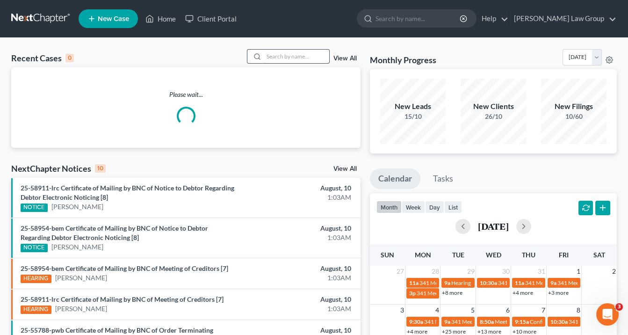
drag, startPoint x: 269, startPoint y: 55, endPoint x: 286, endPoint y: 55, distance: 17.3
click at [271, 55] on input "search" at bounding box center [296, 57] width 65 height 14
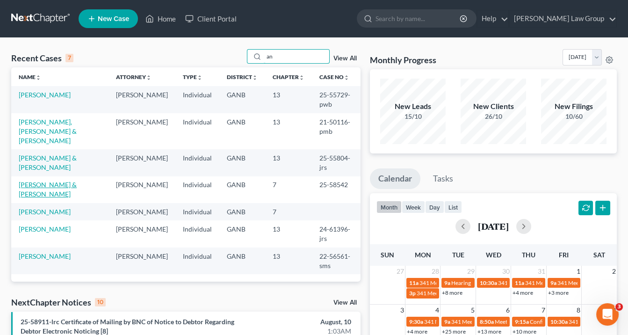
type input "a"
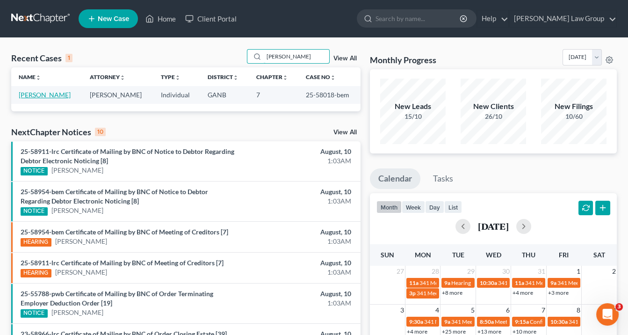
type input "[PERSON_NAME]"
click at [62, 93] on link "[PERSON_NAME]" at bounding box center [45, 95] width 52 height 8
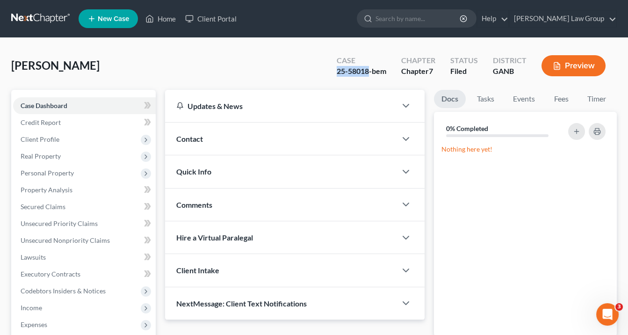
drag, startPoint x: 370, startPoint y: 71, endPoint x: 336, endPoint y: 72, distance: 33.7
click at [336, 72] on div "Case 25-58018-bem" at bounding box center [361, 67] width 64 height 28
copy div "25-58018"
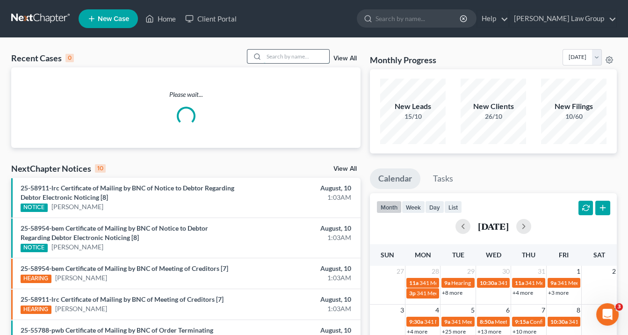
click at [275, 53] on input "search" at bounding box center [296, 57] width 65 height 14
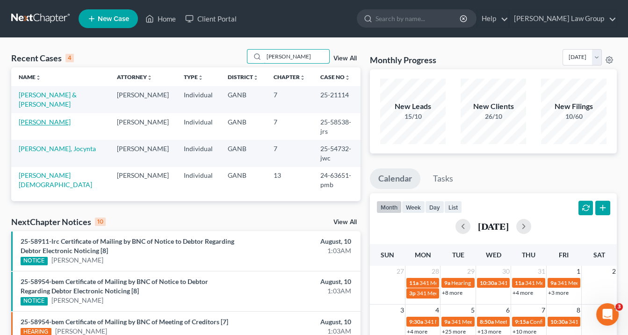
type input "lewis"
click at [47, 118] on link "Lewis, Fallon" at bounding box center [45, 122] width 52 height 8
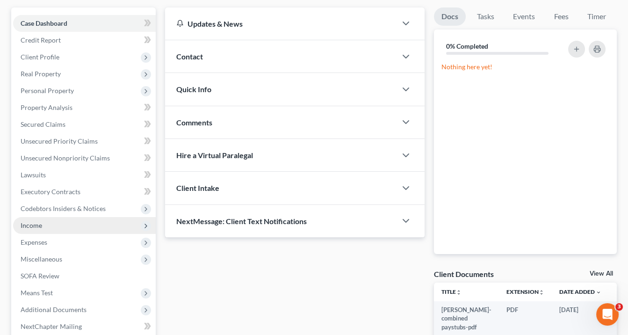
scroll to position [37, 0]
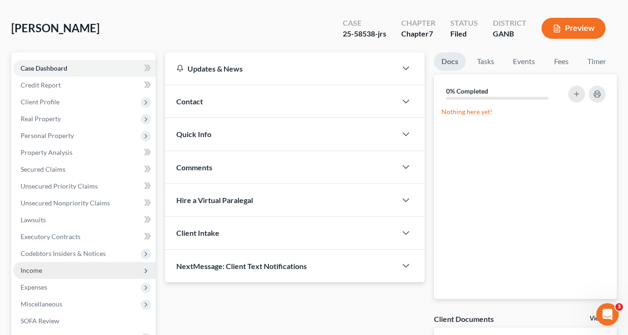
click at [34, 269] on span "Income" at bounding box center [31, 270] width 21 height 8
click at [35, 271] on span "Income" at bounding box center [31, 270] width 21 height 8
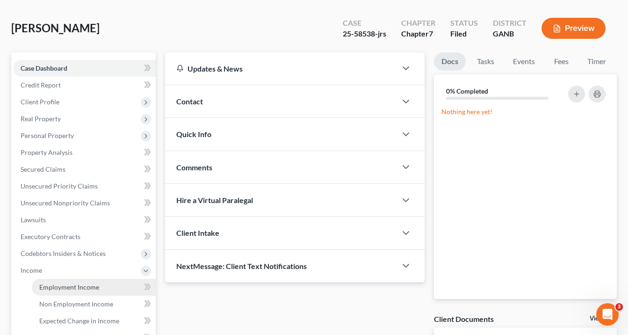
click at [53, 283] on span "Employment Income" at bounding box center [69, 287] width 60 height 8
click at [53, 282] on ul "Case Dashboard Payments Invoices Payments Payments Credit Report Client Profile" at bounding box center [84, 253] width 143 height 387
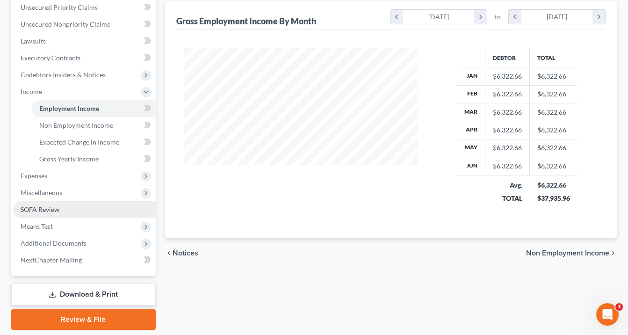
scroll to position [245, 0]
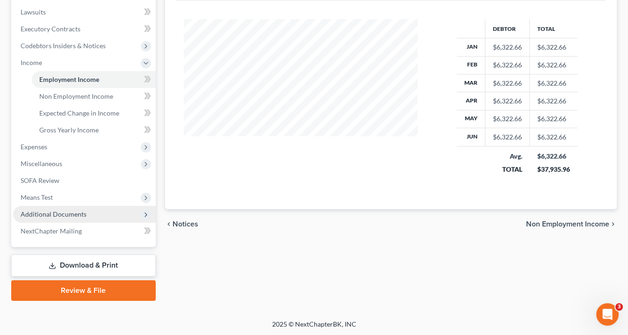
click at [90, 216] on span "Additional Documents" at bounding box center [84, 214] width 143 height 17
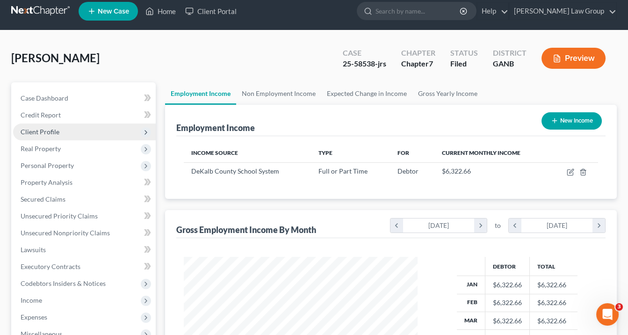
scroll to position [0, 0]
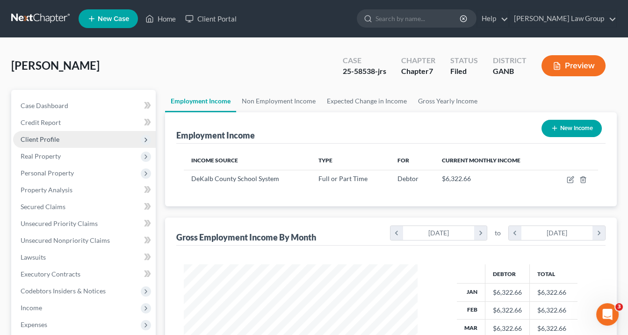
click at [53, 139] on span "Client Profile" at bounding box center [40, 139] width 39 height 8
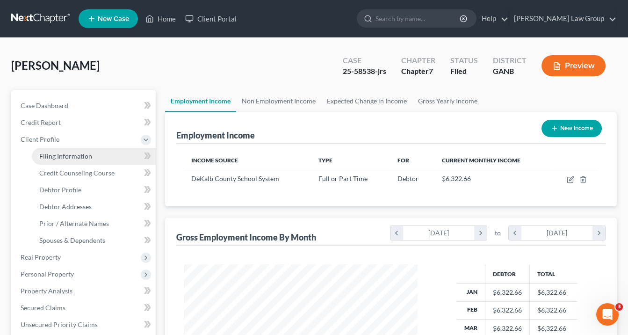
click at [58, 157] on span "Filing Information" at bounding box center [65, 156] width 53 height 8
select select "1"
select select "0"
select select "10"
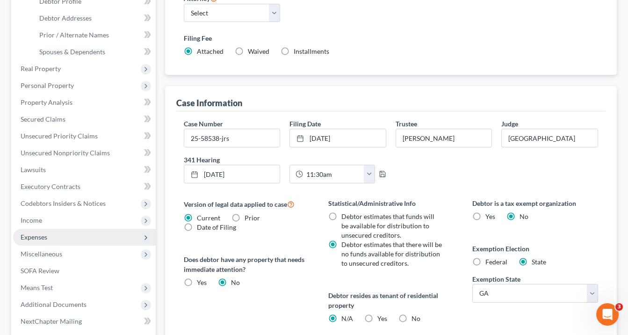
scroll to position [224, 0]
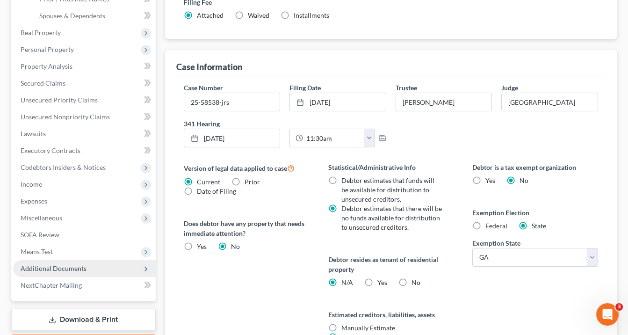
click at [79, 266] on span "Additional Documents" at bounding box center [54, 268] width 66 height 8
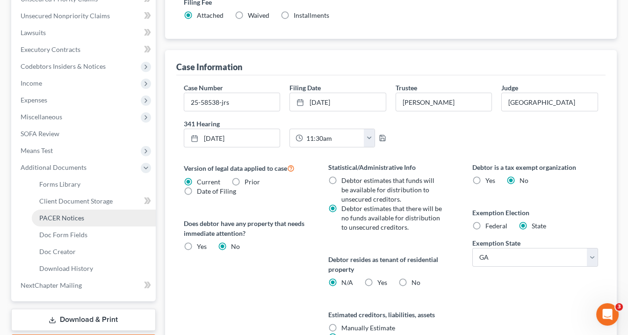
click at [75, 220] on span "PACER Notices" at bounding box center [61, 218] width 45 height 8
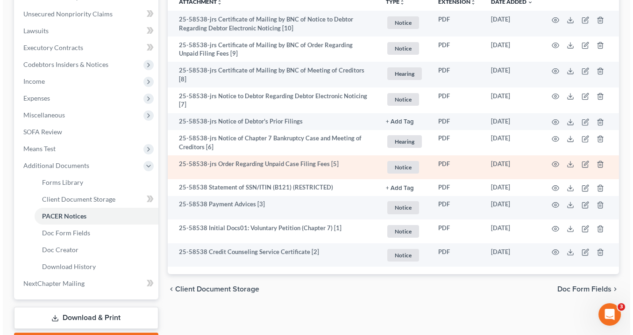
scroll to position [278, 0]
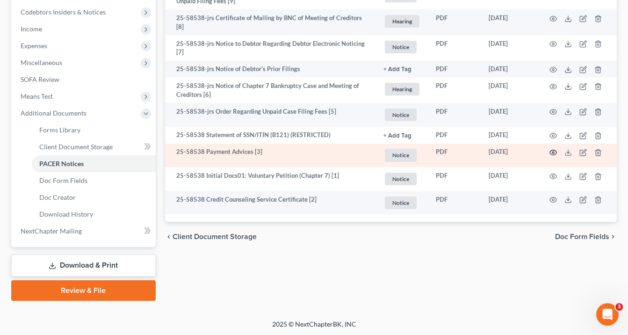
click at [554, 151] on icon "button" at bounding box center [553, 152] width 7 height 5
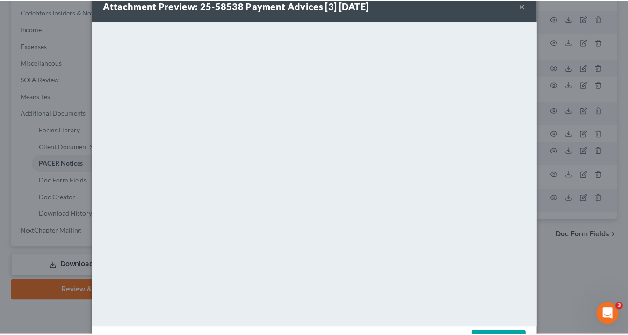
scroll to position [0, 0]
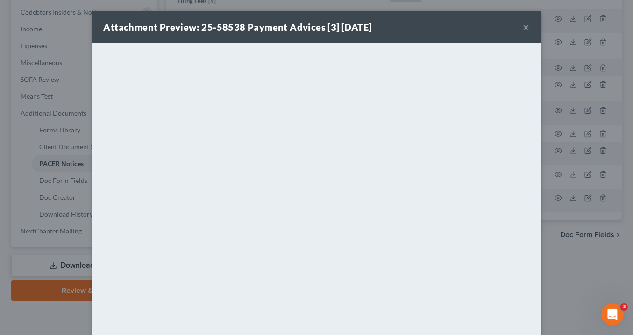
click at [525, 27] on button "×" at bounding box center [526, 26] width 7 height 11
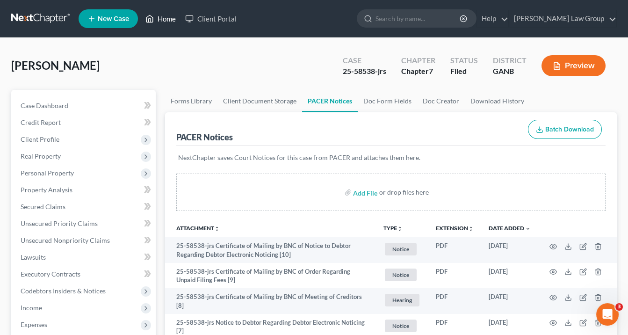
click at [166, 16] on link "Home" at bounding box center [161, 18] width 40 height 17
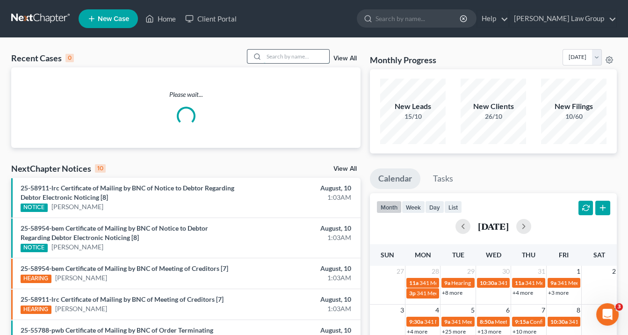
drag, startPoint x: 298, startPoint y: 56, endPoint x: 306, endPoint y: 58, distance: 8.4
click at [299, 56] on input "search" at bounding box center [296, 57] width 65 height 14
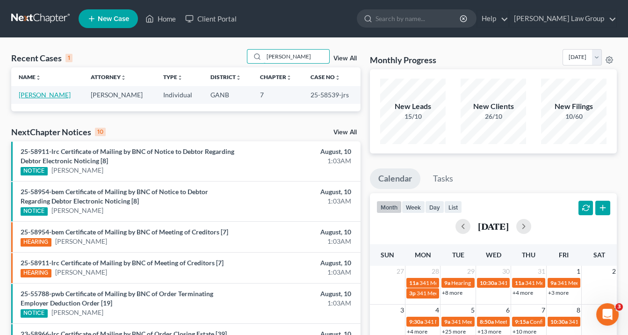
type input "dyous"
click at [49, 94] on link "Dyous, Jacqueline" at bounding box center [45, 95] width 52 height 8
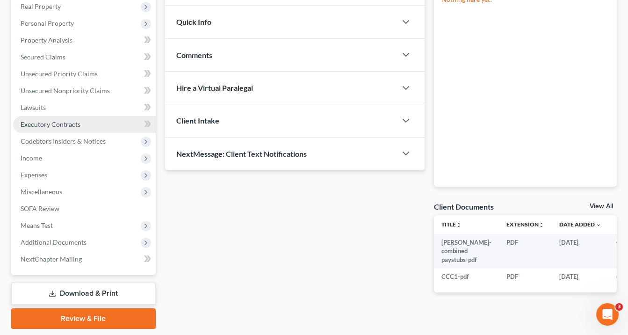
scroll to position [178, 0]
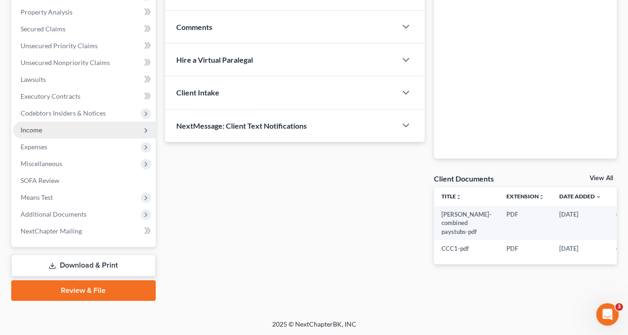
click at [31, 127] on span "Income" at bounding box center [31, 130] width 21 height 8
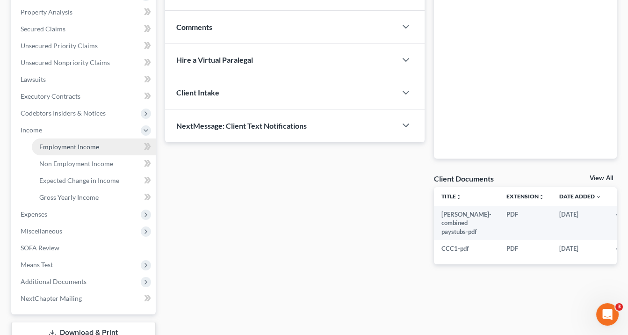
click at [90, 143] on span "Employment Income" at bounding box center [69, 147] width 60 height 8
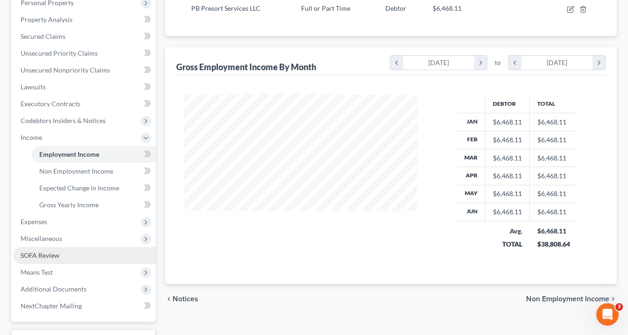
scroll to position [245, 0]
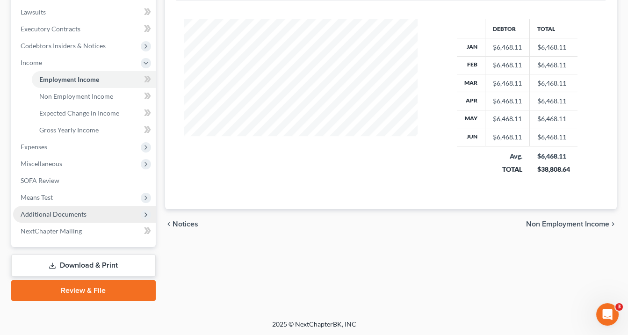
click at [54, 212] on span "Additional Documents" at bounding box center [54, 214] width 66 height 8
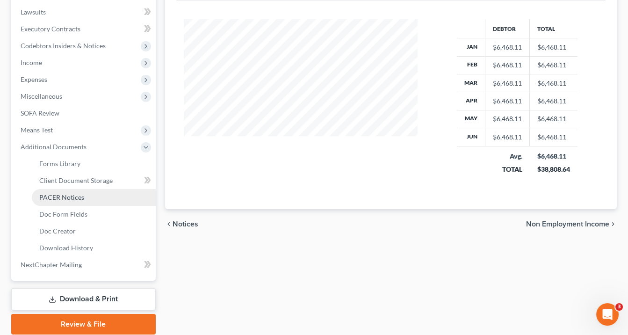
click at [75, 197] on span "PACER Notices" at bounding box center [61, 197] width 45 height 8
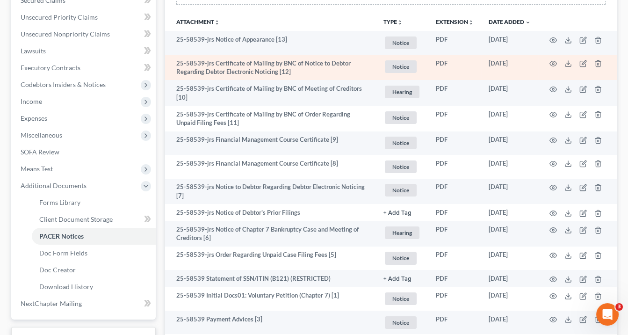
scroll to position [262, 0]
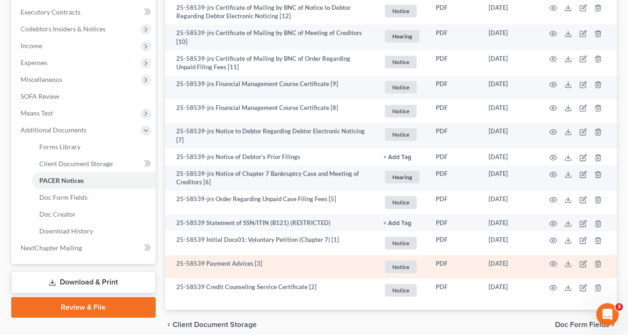
click at [249, 262] on td "25-58539 Payment Advices [3]" at bounding box center [270, 267] width 211 height 24
click at [553, 263] on circle "button" at bounding box center [553, 264] width 2 height 2
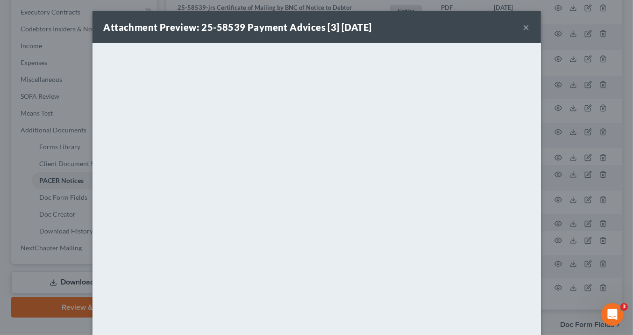
click at [524, 29] on button "×" at bounding box center [526, 26] width 7 height 11
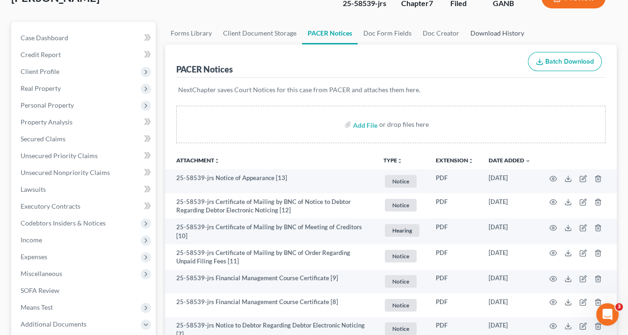
scroll to position [0, 0]
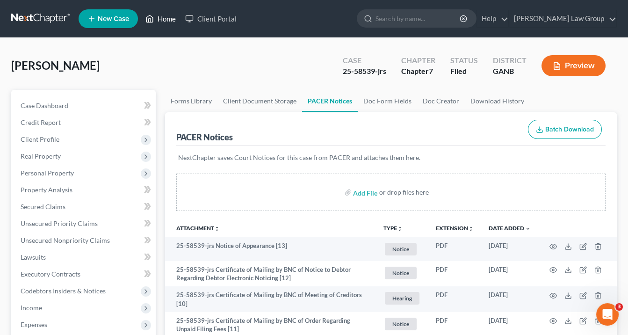
click at [171, 19] on link "Home" at bounding box center [161, 18] width 40 height 17
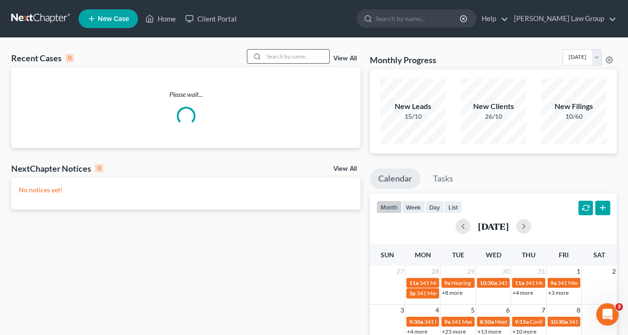
click at [286, 55] on input "search" at bounding box center [296, 57] width 65 height 14
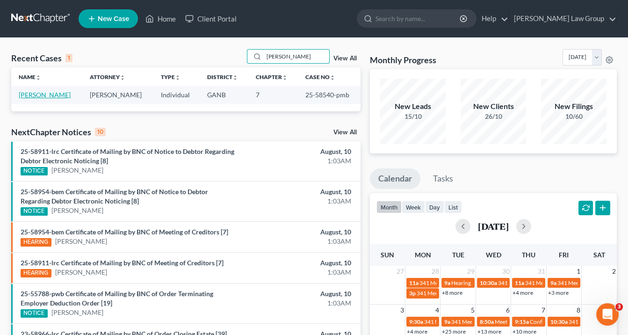
type input "howell"
click at [54, 95] on link "Howell, James" at bounding box center [45, 95] width 52 height 8
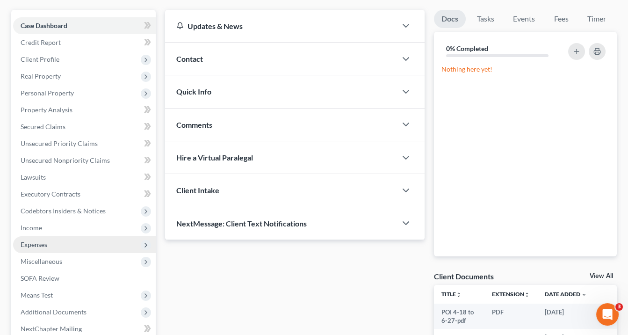
scroll to position [178, 0]
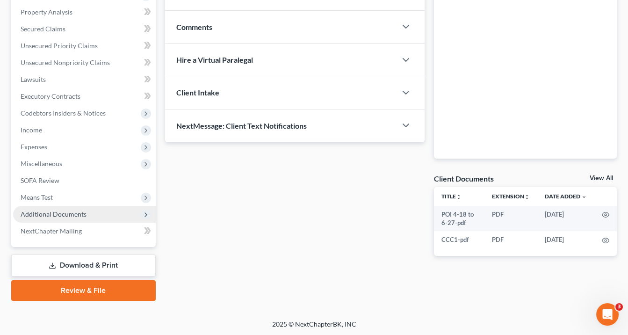
click at [53, 210] on span "Additional Documents" at bounding box center [54, 214] width 66 height 8
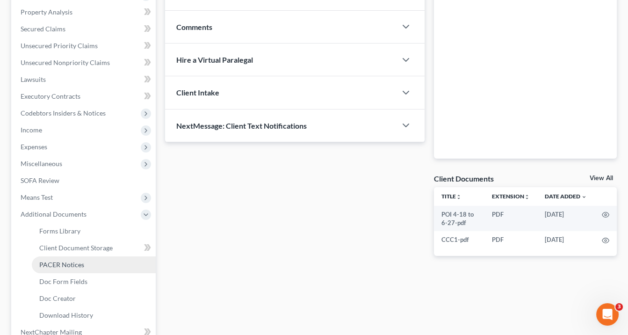
click at [70, 264] on span "PACER Notices" at bounding box center [61, 264] width 45 height 8
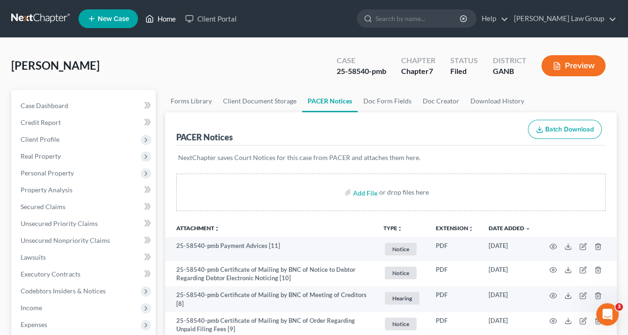
click at [171, 19] on link "Home" at bounding box center [161, 18] width 40 height 17
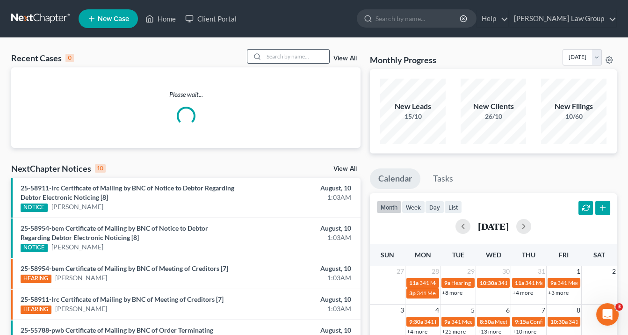
click at [274, 56] on input "search" at bounding box center [296, 57] width 65 height 14
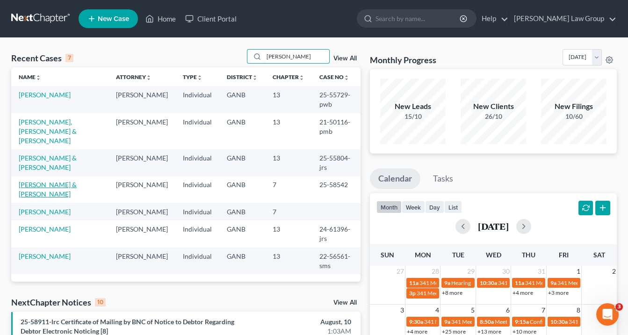
type input "[PERSON_NAME]"
click at [71, 180] on link "[PERSON_NAME] & [PERSON_NAME]" at bounding box center [48, 188] width 58 height 17
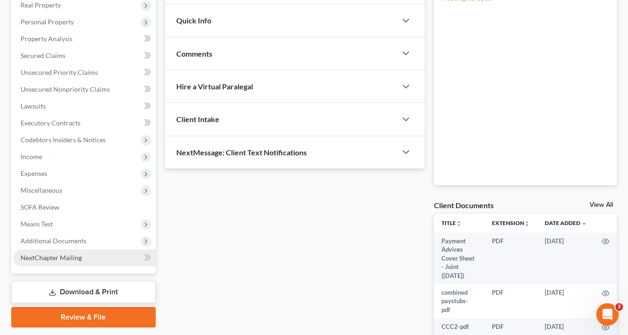
scroll to position [187, 0]
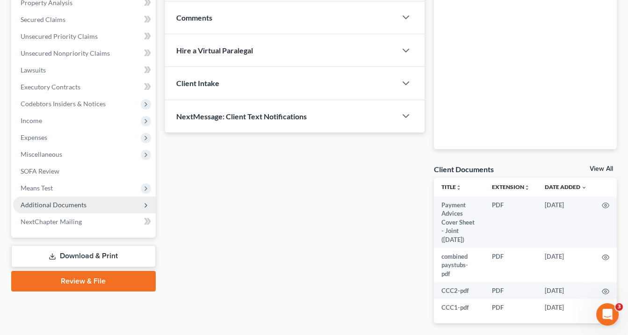
click at [56, 203] on span "Additional Documents" at bounding box center [54, 204] width 66 height 8
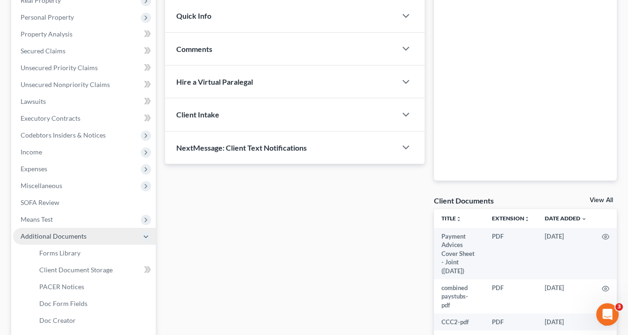
scroll to position [262, 0]
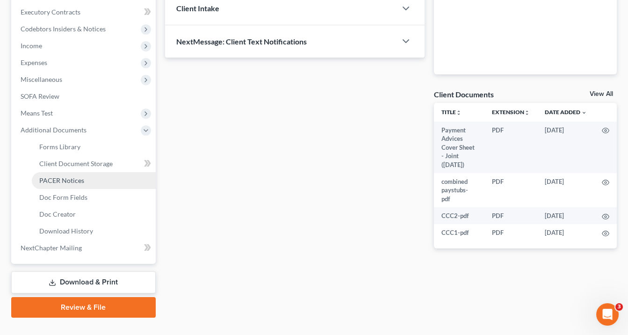
click at [66, 179] on span "PACER Notices" at bounding box center [61, 180] width 45 height 8
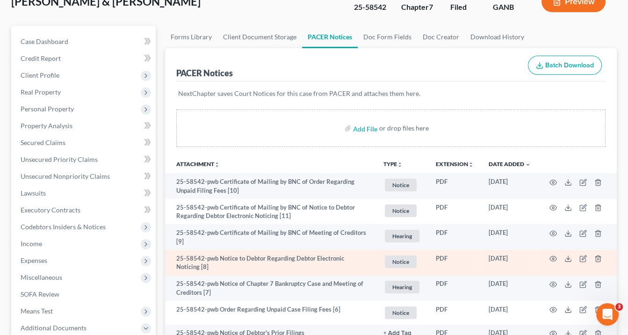
scroll to position [37, 0]
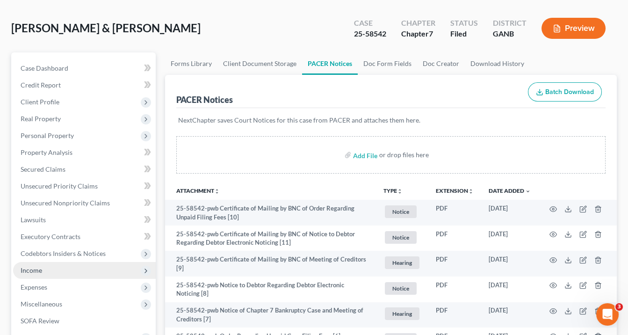
click at [43, 268] on span "Income" at bounding box center [84, 270] width 143 height 17
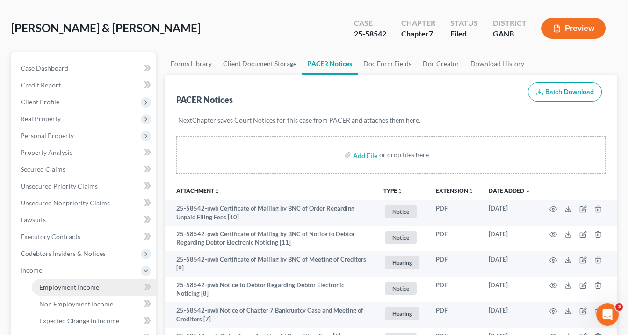
click at [53, 284] on span "Employment Income" at bounding box center [69, 287] width 60 height 8
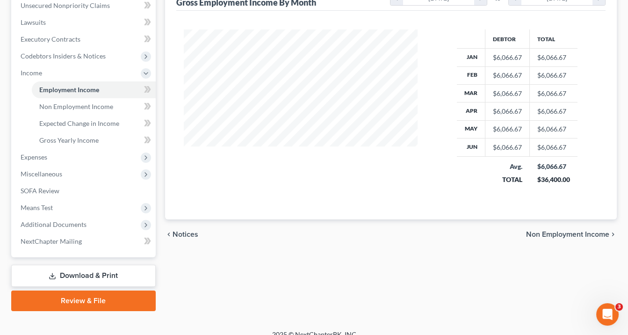
scroll to position [245, 0]
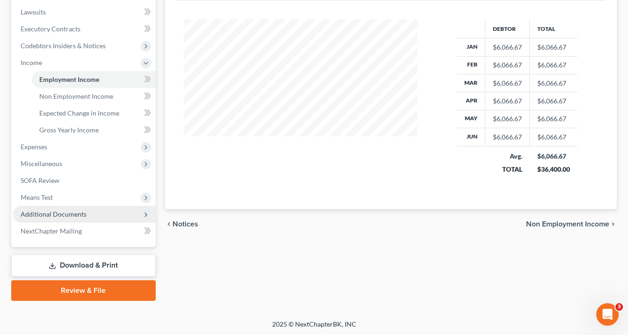
click at [65, 210] on span "Additional Documents" at bounding box center [54, 214] width 66 height 8
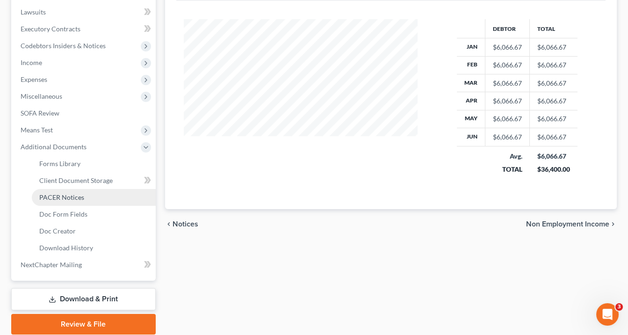
click at [66, 197] on span "PACER Notices" at bounding box center [61, 197] width 45 height 8
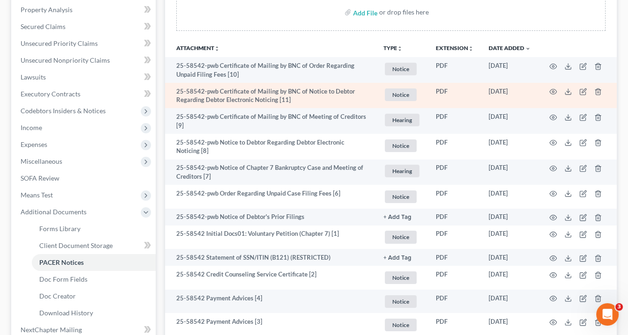
scroll to position [262, 0]
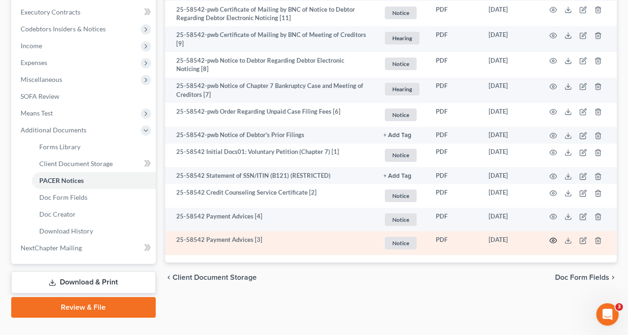
click at [552, 239] on circle "button" at bounding box center [553, 240] width 2 height 2
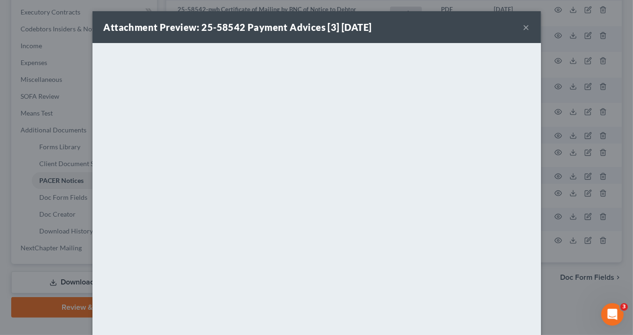
click at [523, 24] on button "×" at bounding box center [526, 26] width 7 height 11
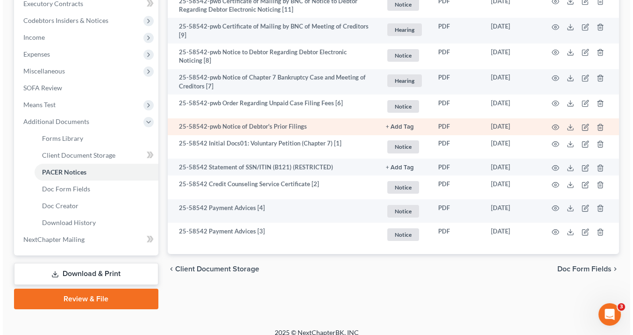
scroll to position [278, 0]
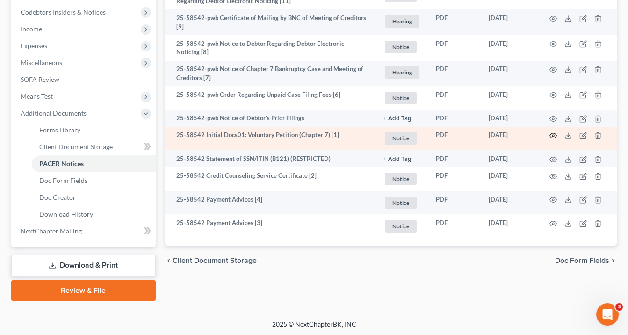
click at [553, 135] on circle "button" at bounding box center [553, 136] width 2 height 2
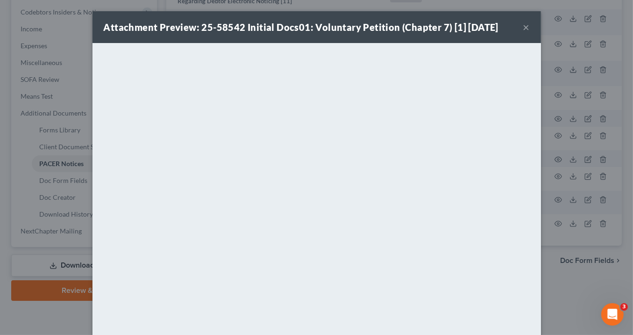
click at [525, 26] on button "×" at bounding box center [526, 26] width 7 height 11
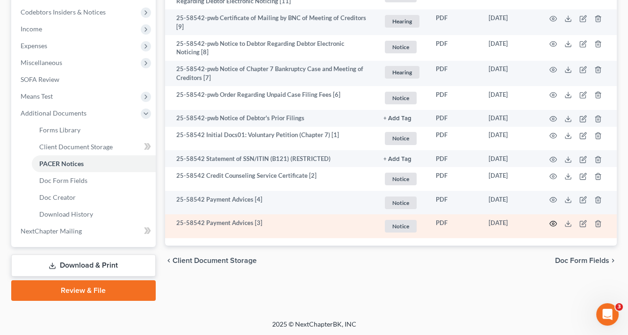
click at [551, 221] on icon "button" at bounding box center [552, 223] width 7 height 7
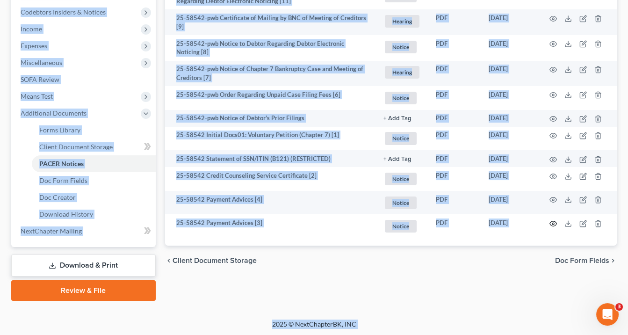
click at [551, 220] on icon "button" at bounding box center [552, 223] width 7 height 7
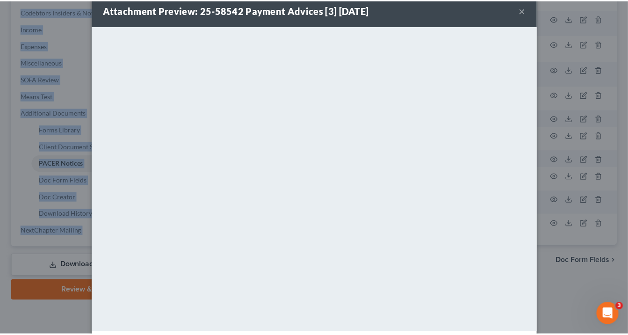
scroll to position [0, 0]
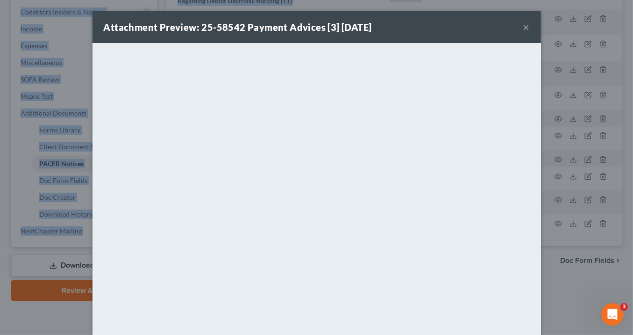
click at [523, 27] on button "×" at bounding box center [526, 26] width 7 height 11
